Goal: Register for event/course

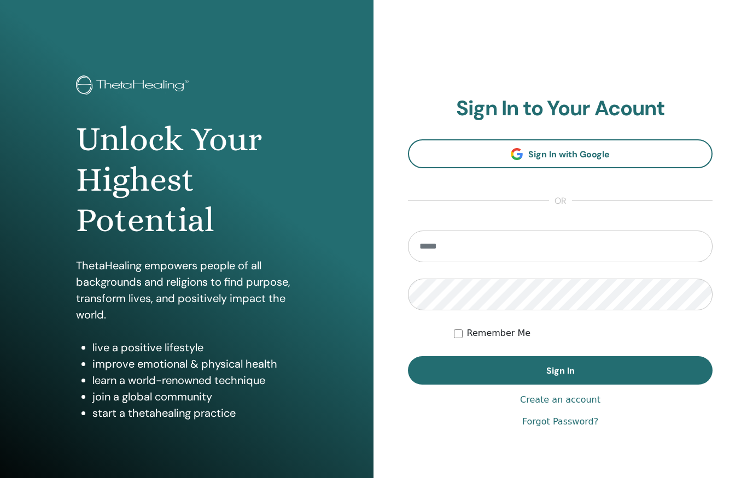
click at [478, 248] on input "email" at bounding box center [560, 247] width 305 height 32
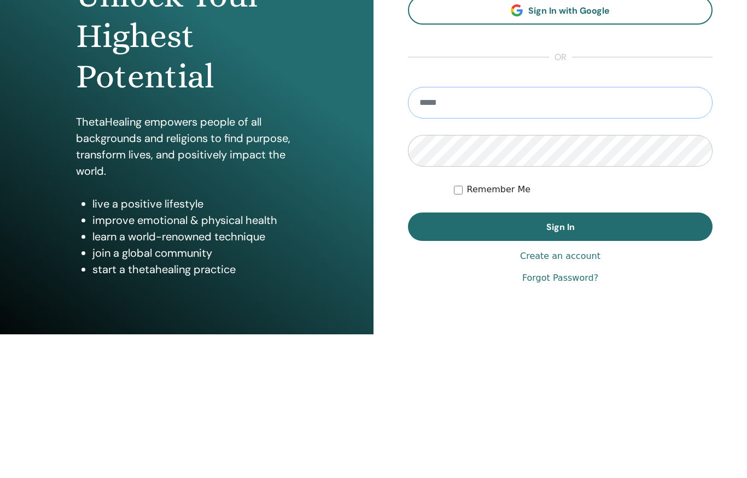
type input "**********"
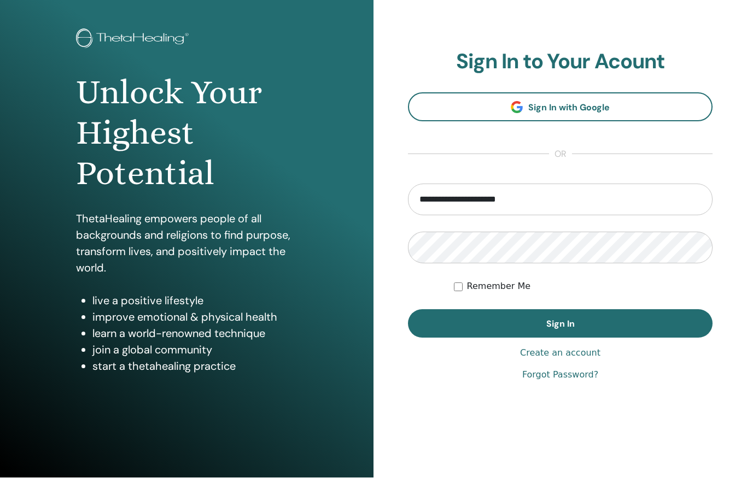
click at [537, 330] on button "Sign In" at bounding box center [560, 324] width 305 height 28
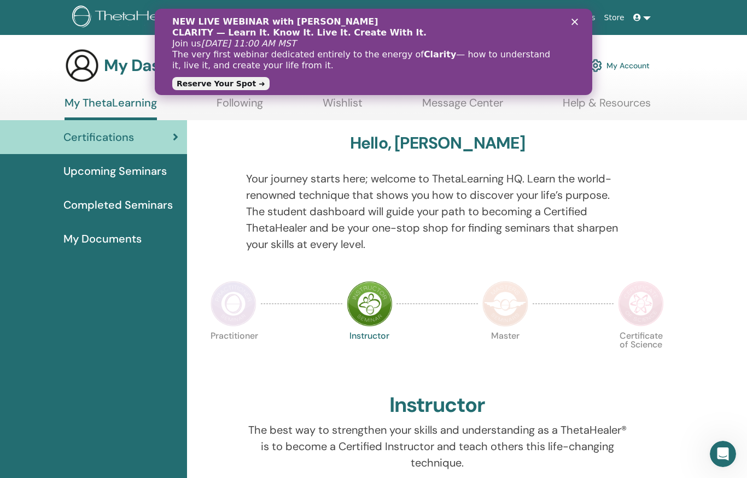
click at [579, 20] on div "Close" at bounding box center [576, 22] width 11 height 7
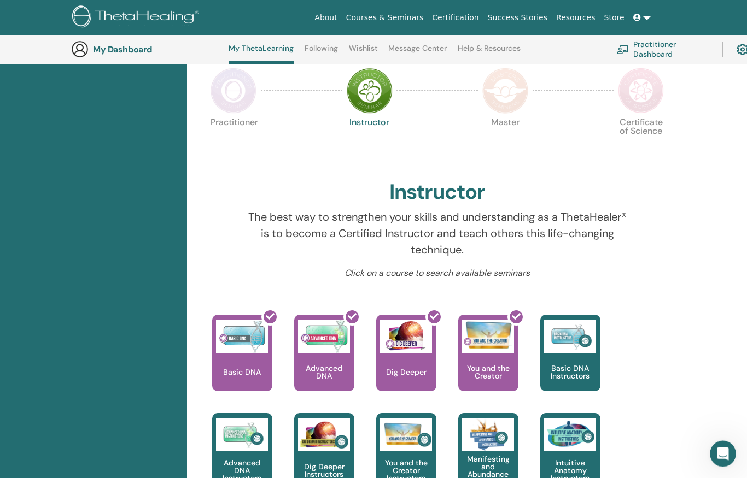
scroll to position [241, 0]
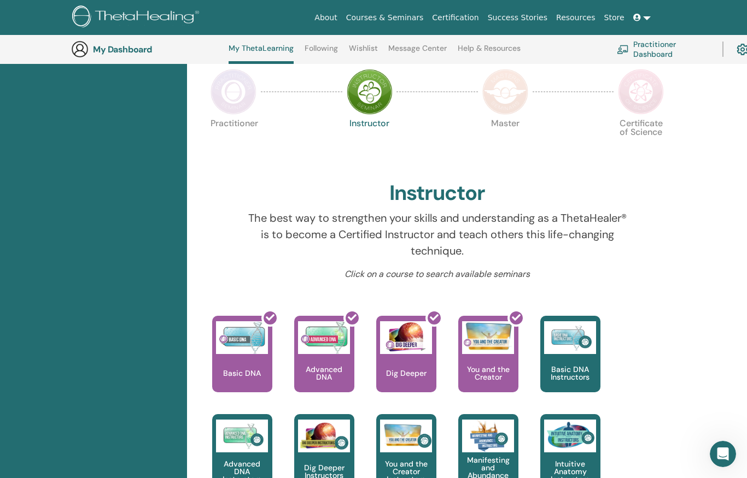
click at [651, 18] on link at bounding box center [642, 18] width 26 height 20
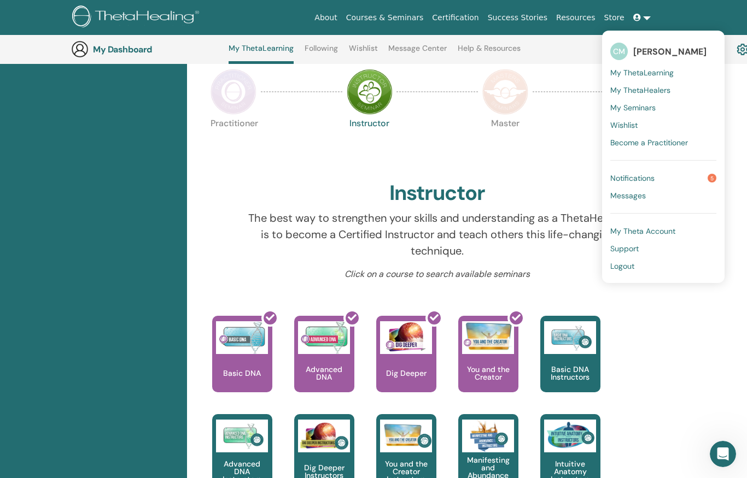
click at [563, 171] on div "Practitioner Instructor Master Certificate of Science" at bounding box center [438, 146] width 462 height 59
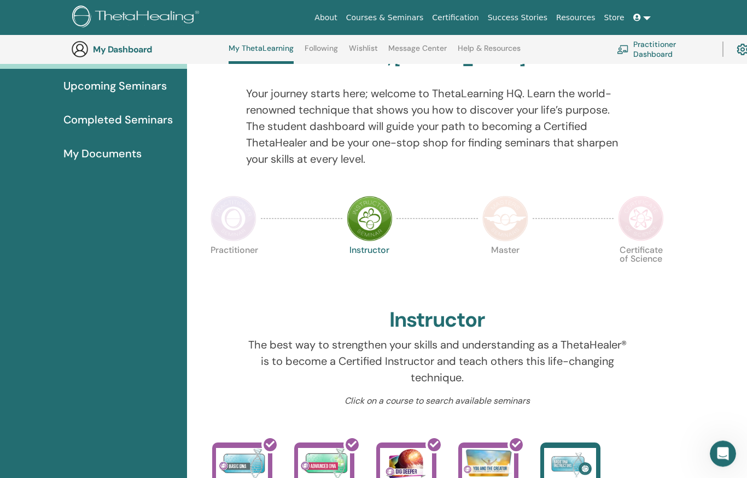
scroll to position [114, 0]
click at [110, 87] on span "Upcoming Seminars" at bounding box center [114, 86] width 103 height 16
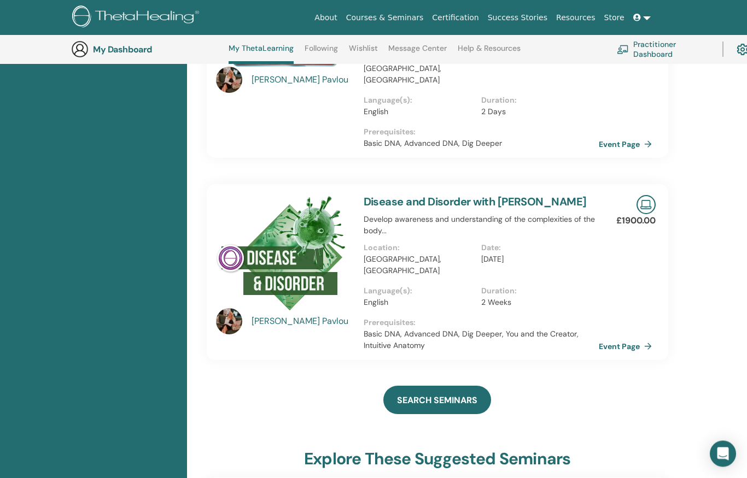
scroll to position [455, 0]
click at [630, 338] on link "Event Page" at bounding box center [627, 346] width 57 height 16
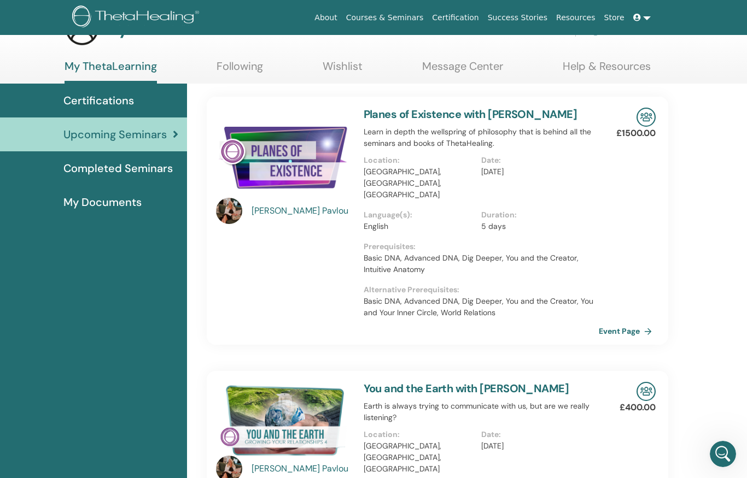
scroll to position [0, 0]
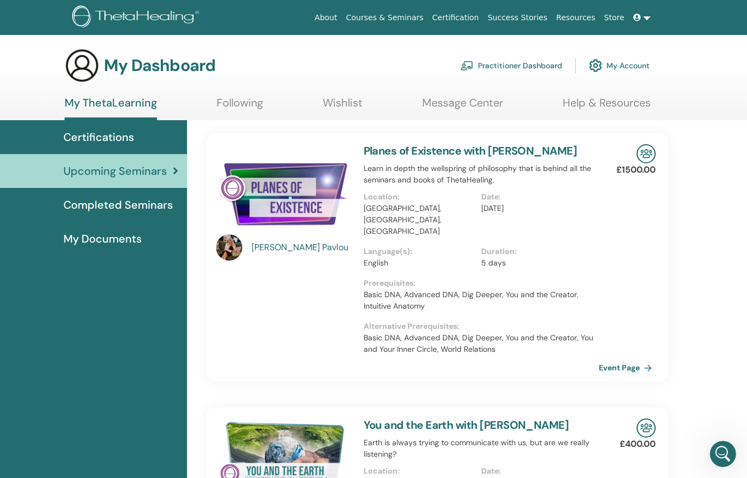
click at [93, 65] on img at bounding box center [82, 65] width 35 height 35
click at [639, 23] on link at bounding box center [642, 18] width 26 height 20
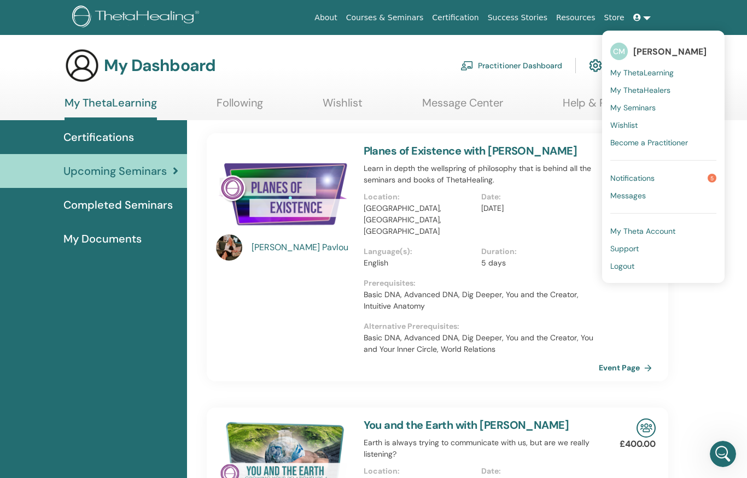
click at [628, 269] on span "Logout" at bounding box center [622, 266] width 24 height 10
click at [630, 274] on link "Logout" at bounding box center [663, 266] width 106 height 17
